Goal: Navigation & Orientation: Find specific page/section

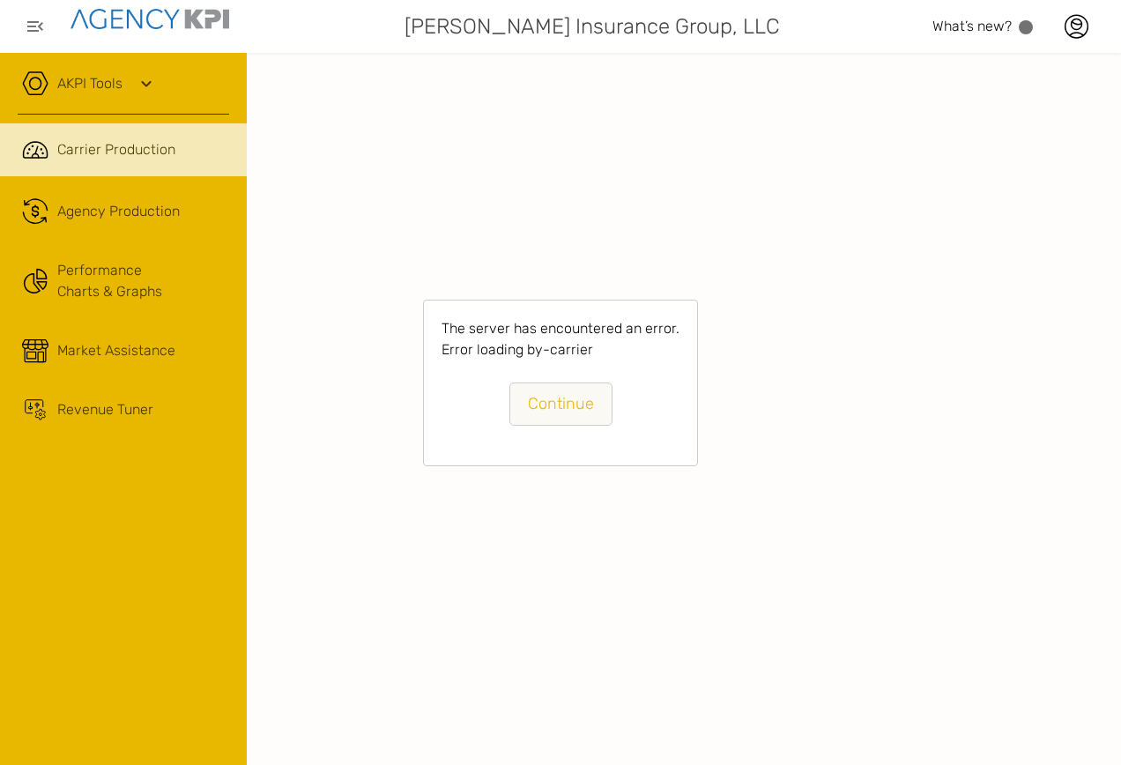
click at [139, 75] on icon at bounding box center [146, 83] width 21 height 21
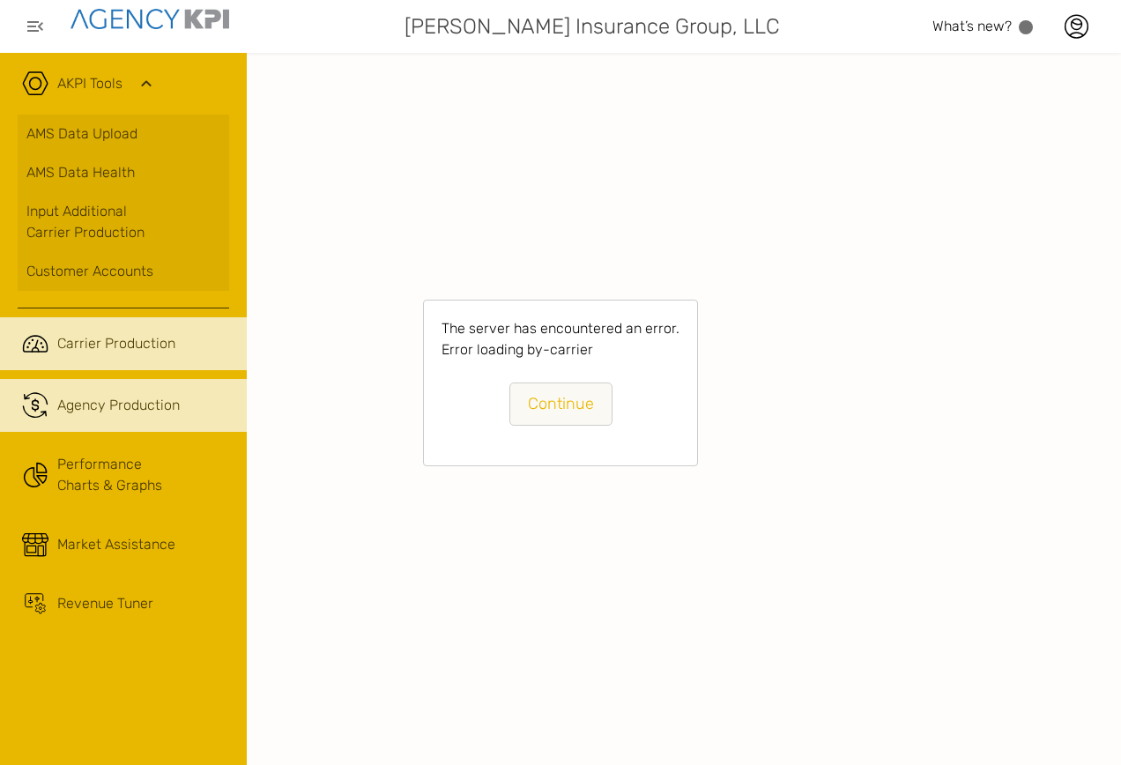
click at [94, 419] on link ".cls-1{fill:none;stroke:#221f20;stroke-linecap:round;stroke-linejoin:round;stro…" at bounding box center [123, 405] width 247 height 53
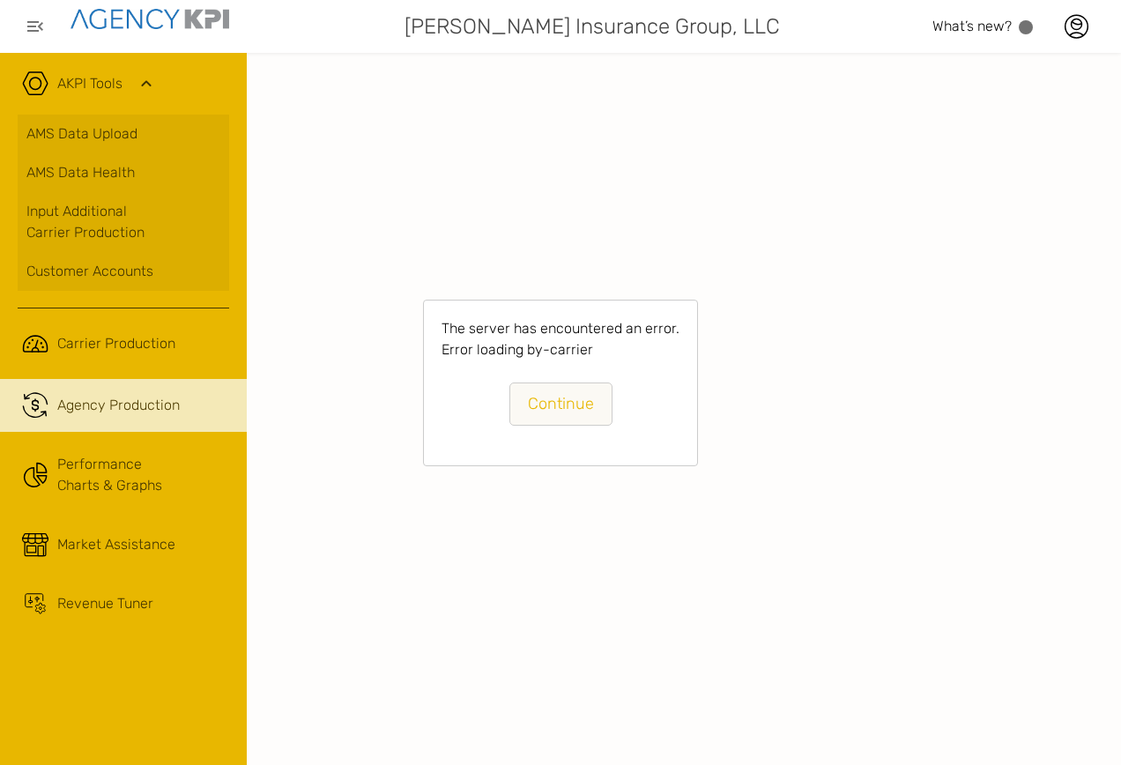
click at [574, 410] on link "Continue" at bounding box center [560, 403] width 103 height 43
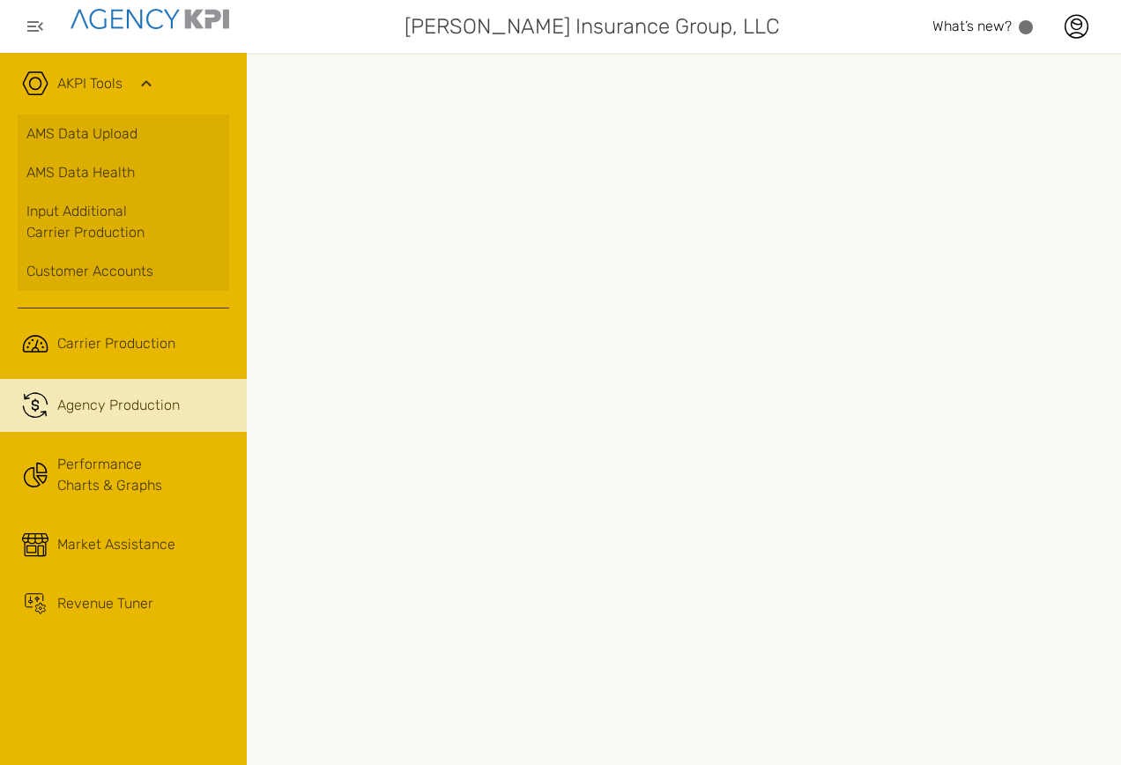
scroll to position [0, 377]
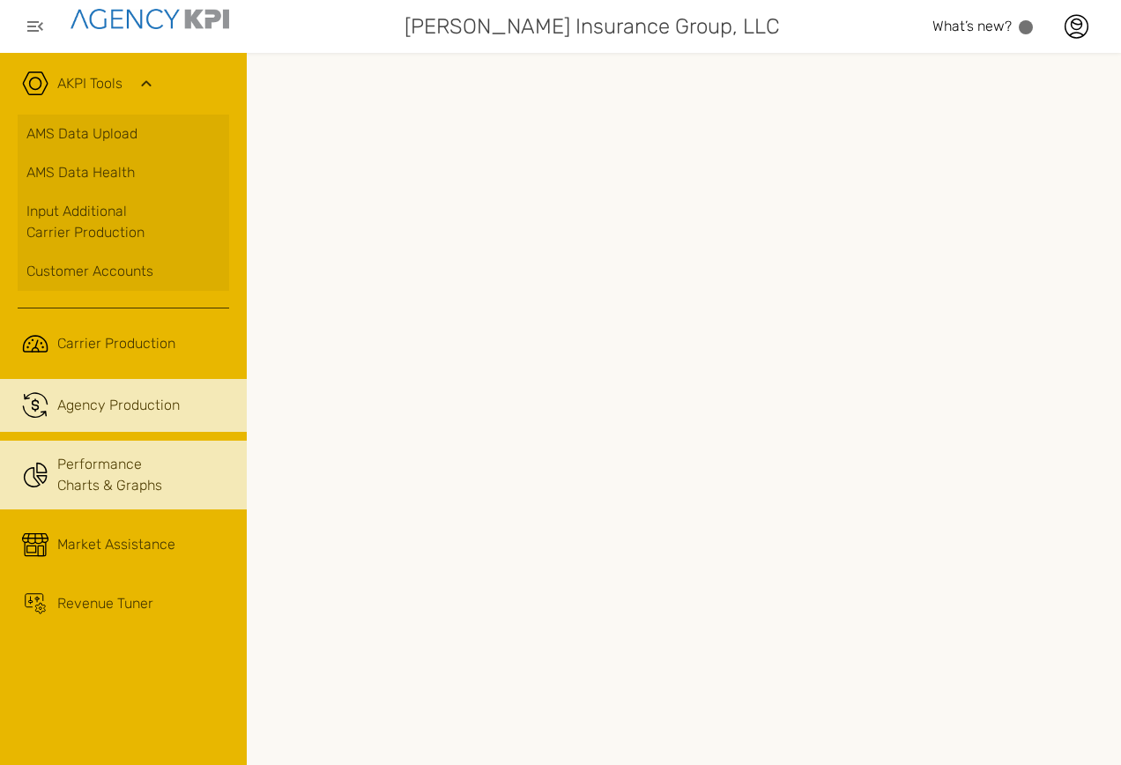
click at [55, 497] on link "Performance Charts & Graphs" at bounding box center [123, 475] width 247 height 69
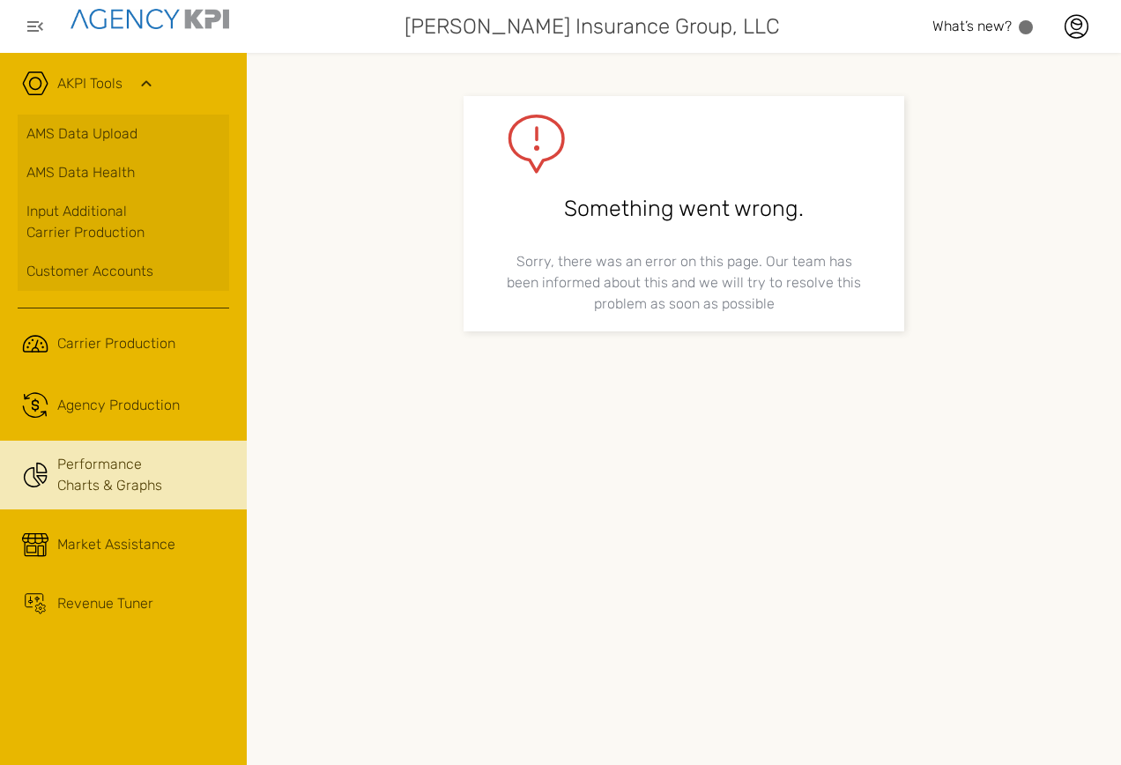
click at [77, 432] on ul ".cls-1{fill:none;stroke:#221f20;stroke-linecap:round;stroke-linejoin:round;stro…" at bounding box center [123, 472] width 211 height 310
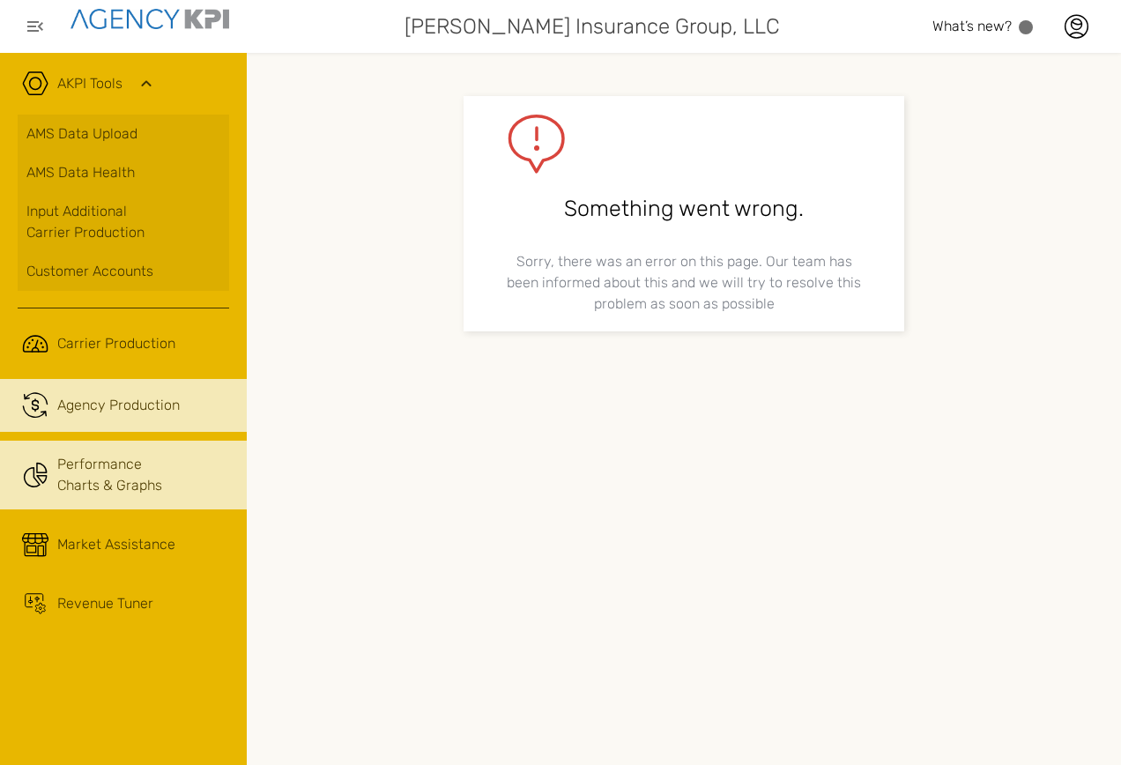
click at [81, 385] on link ".cls-1{fill:none;stroke:#221f20;stroke-linecap:round;stroke-linejoin:round;stro…" at bounding box center [123, 405] width 247 height 53
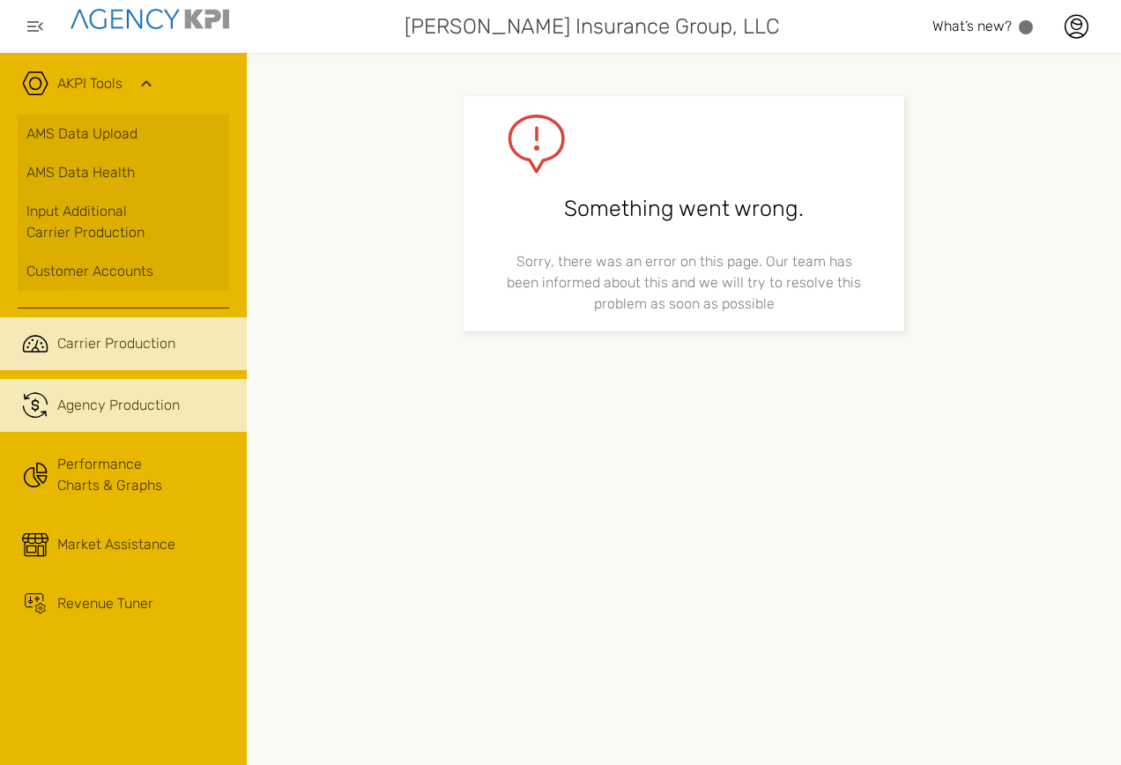
click at [84, 353] on span "Carrier Production" at bounding box center [116, 343] width 118 height 21
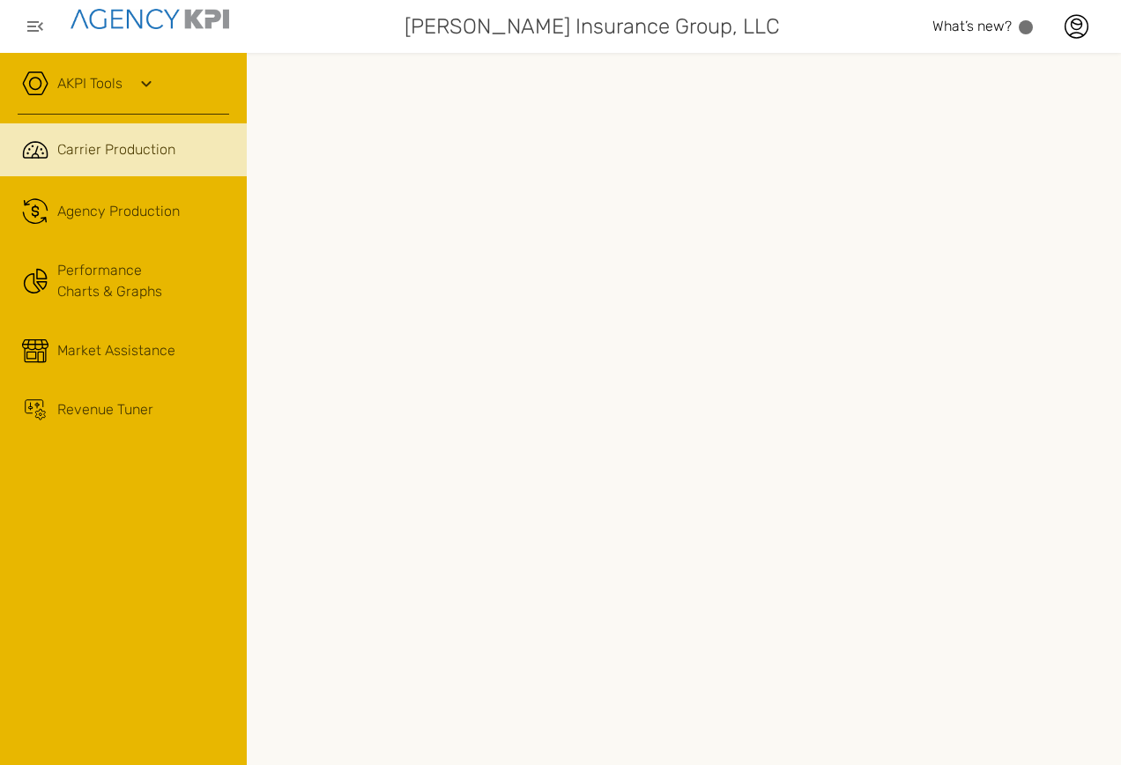
scroll to position [0, 377]
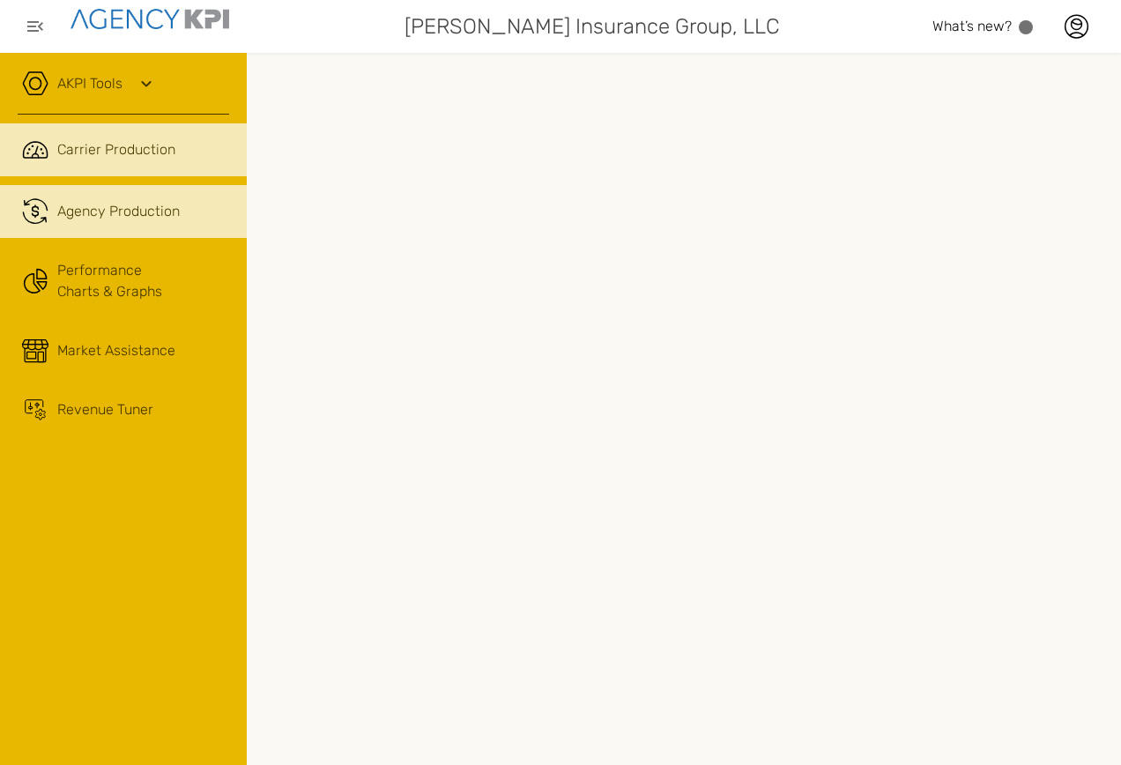
click at [97, 189] on link ".cls-1{fill:none;stroke:#221f20;stroke-linecap:round;stroke-linejoin:round;stro…" at bounding box center [123, 211] width 247 height 53
